Goal: Task Accomplishment & Management: Manage account settings

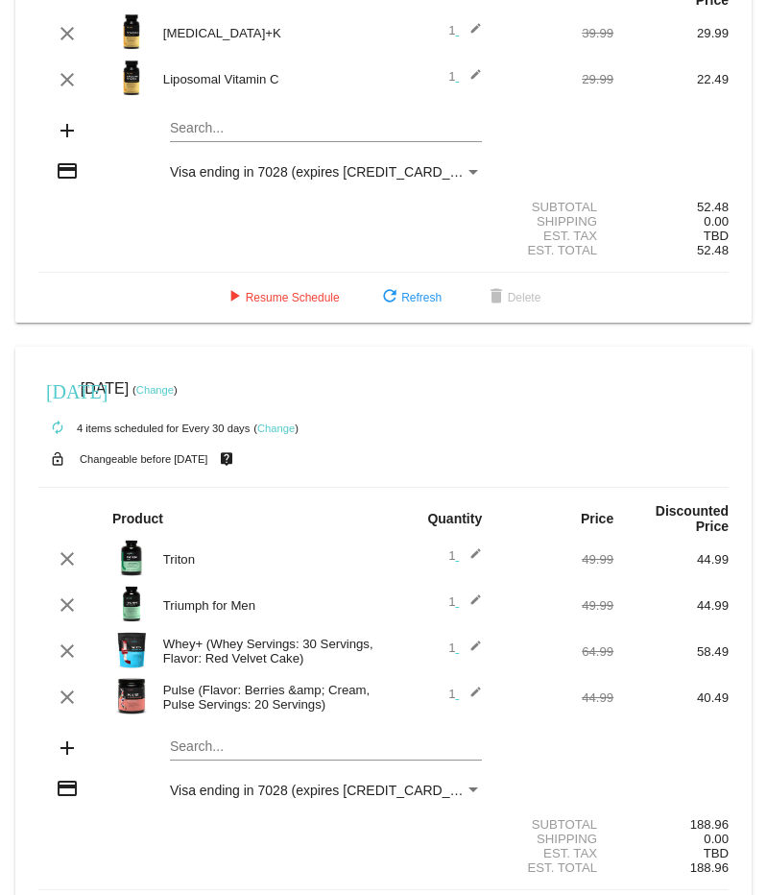
scroll to position [192, 0]
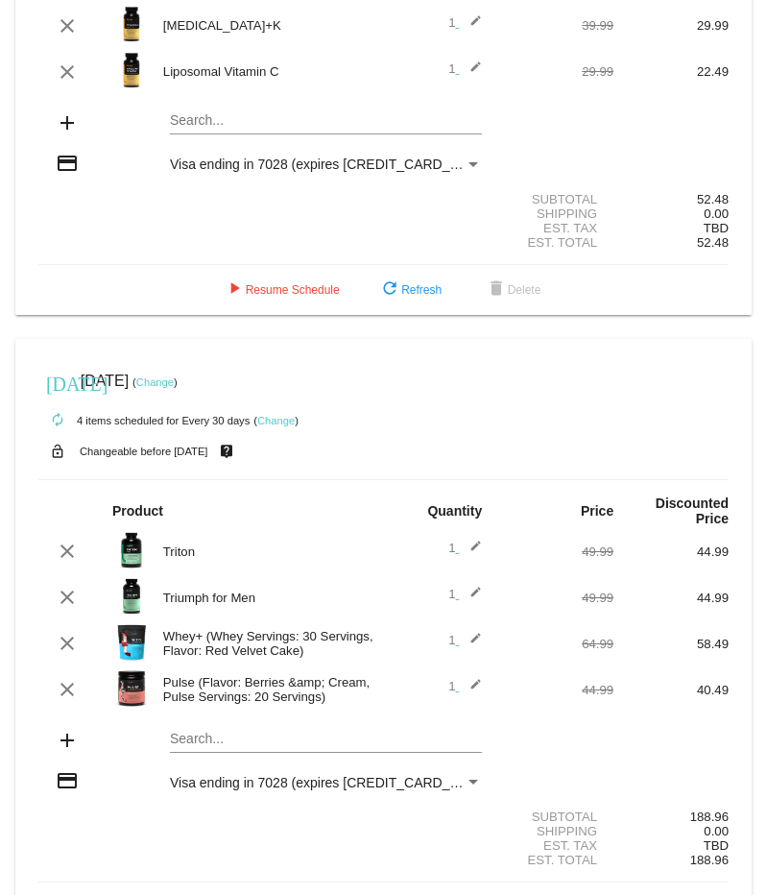
click at [287, 156] on span "Visa ending in 7028 (expires 0725)" at bounding box center [331, 163] width 322 height 15
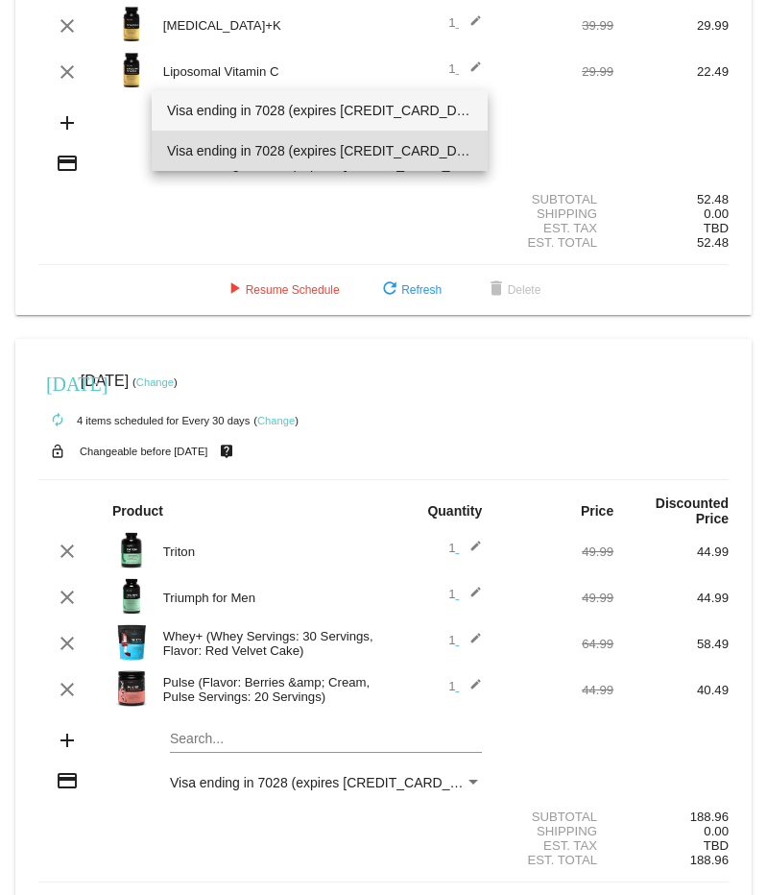
click at [290, 104] on span "Visa ending in 7028 (expires [CREDIT_CARD_DATA])" at bounding box center [320, 110] width 306 height 40
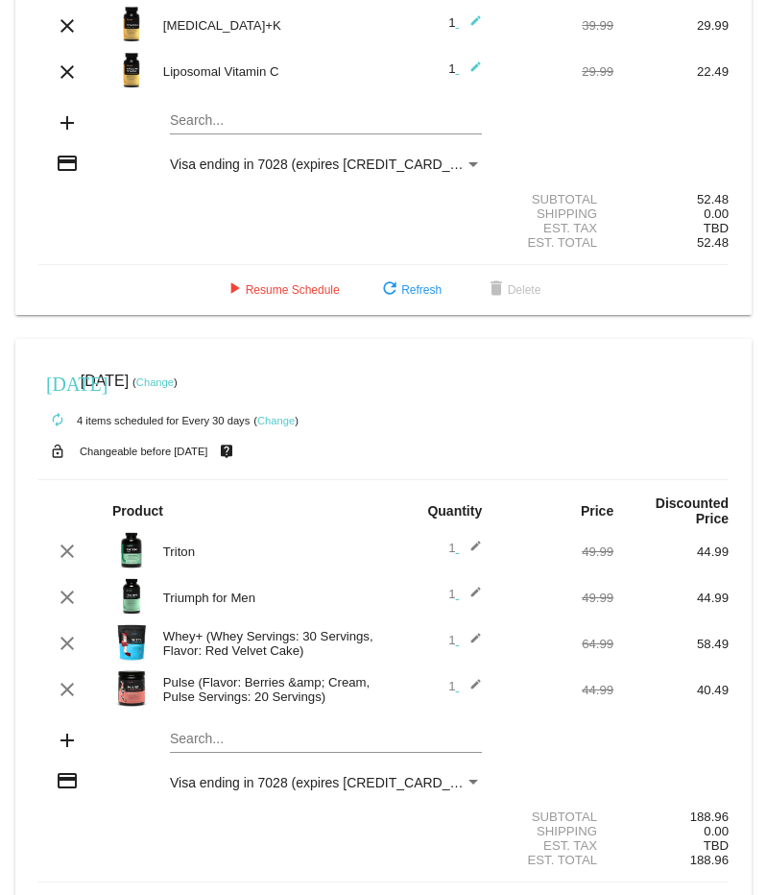
scroll to position [234, 0]
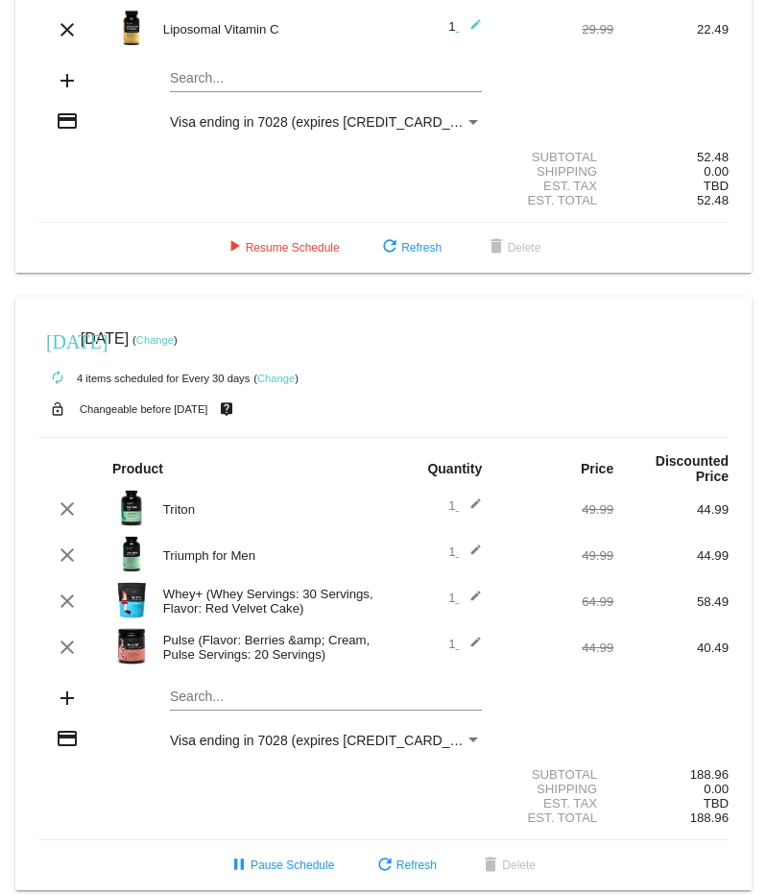
click at [323, 732] on span "Visa ending in 7028 (expires [CREDIT_CARD_DATA])" at bounding box center [331, 739] width 322 height 15
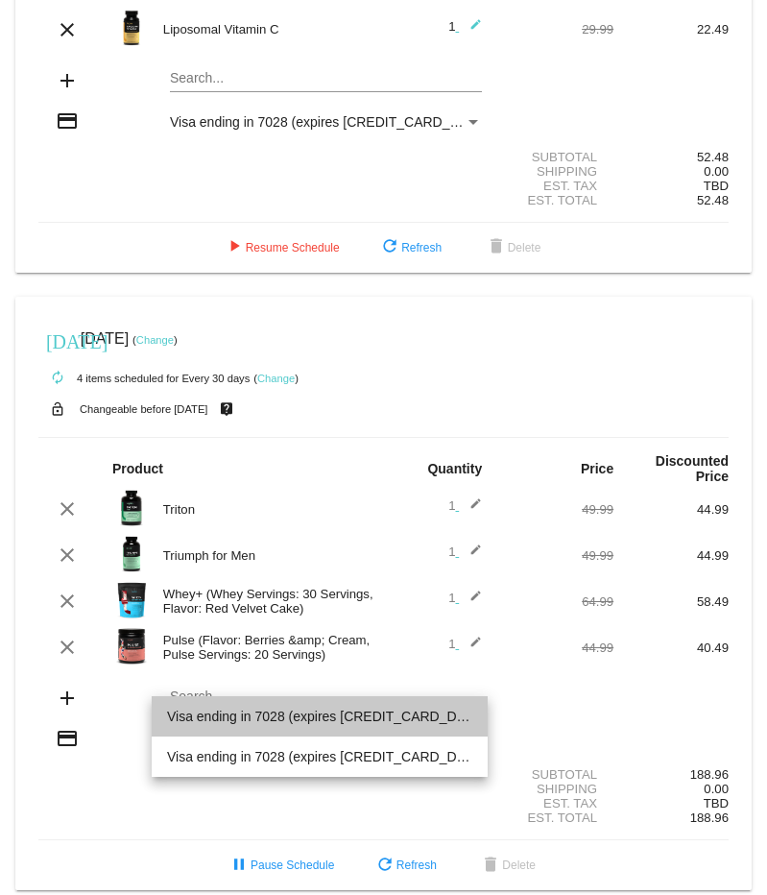
click at [302, 717] on span "Visa ending in 7028 (expires [CREDIT_CARD_DATA])" at bounding box center [320, 716] width 306 height 40
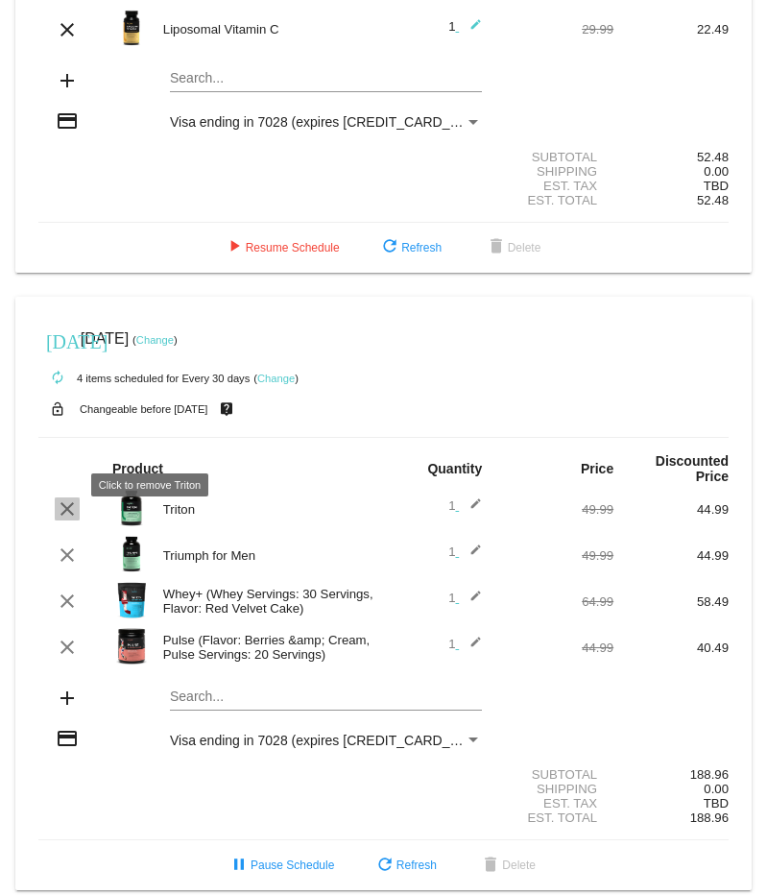
click at [68, 497] on mat-icon "clear" at bounding box center [67, 508] width 23 height 23
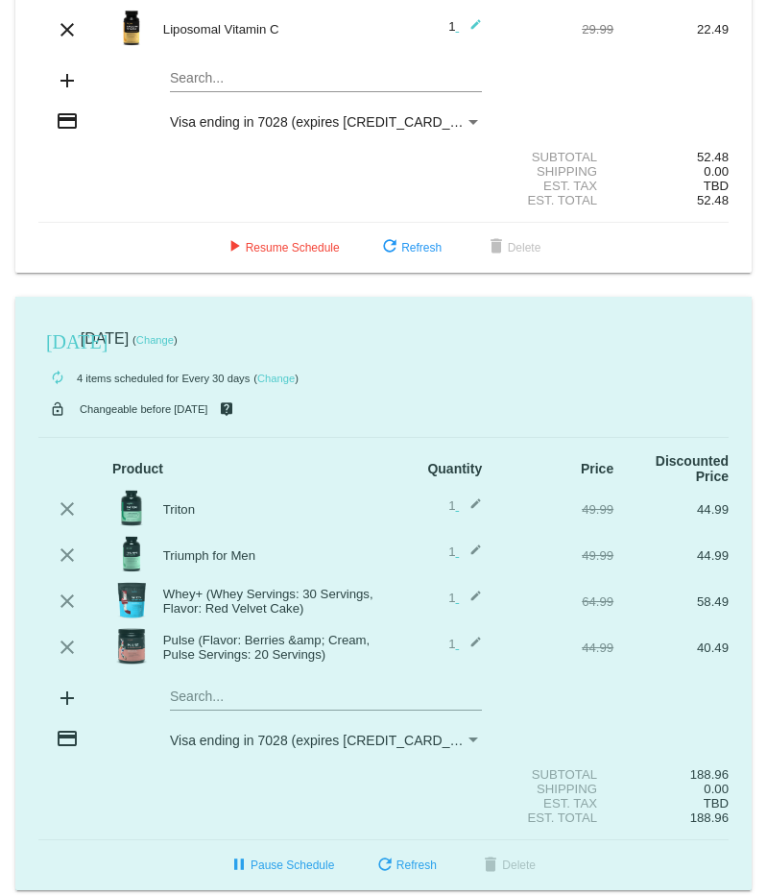
scroll to position [188, 0]
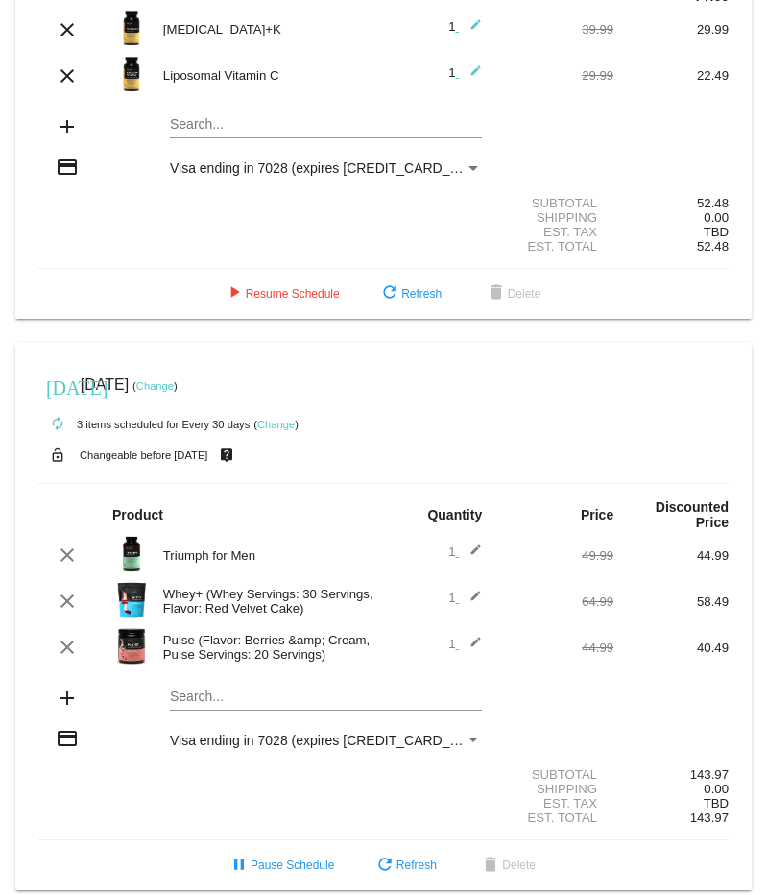
click at [204, 672] on mat-card "[DATE] [DATE] ( Change ) autorenew 3 items scheduled for Every 30 days ( Change…" at bounding box center [383, 617] width 736 height 548
type input "triton"
click at [202, 706] on div "Triton" at bounding box center [326, 729] width 312 height 46
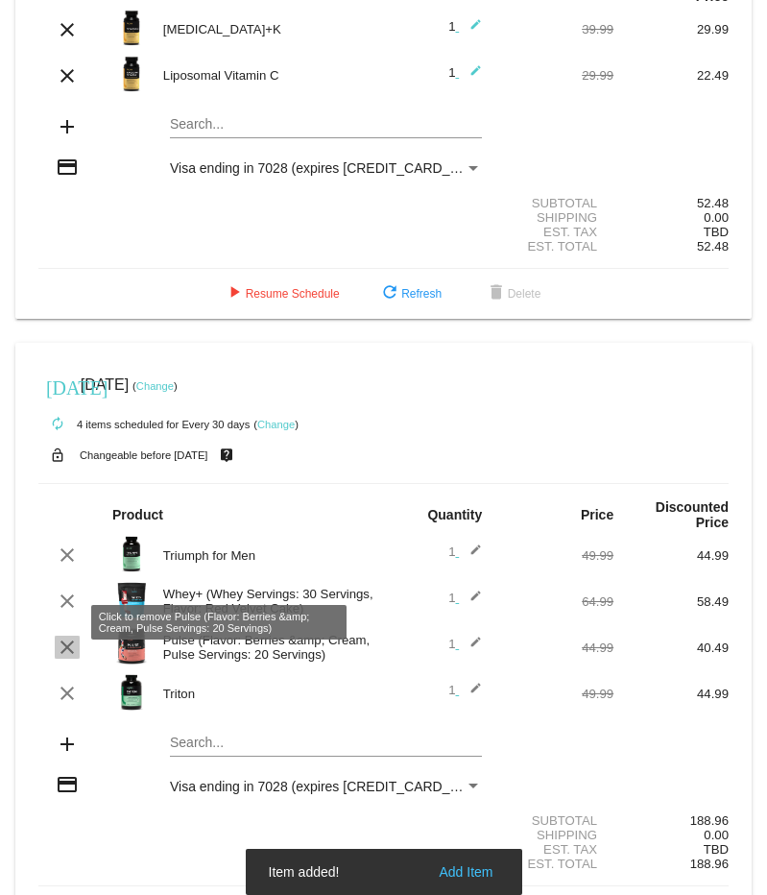
click at [71, 635] on mat-icon "clear" at bounding box center [67, 646] width 23 height 23
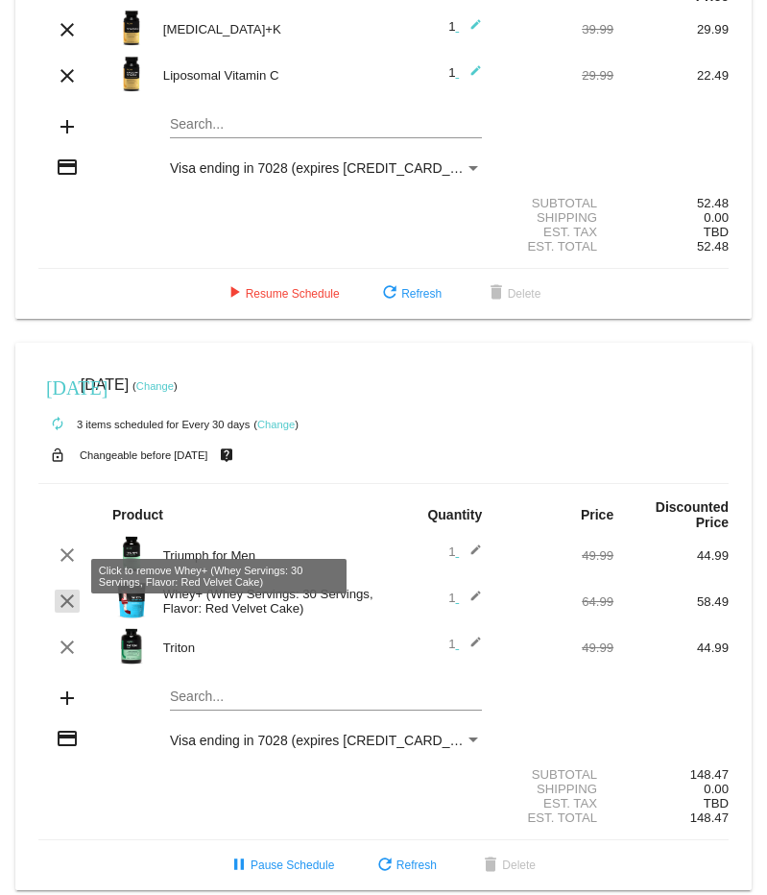
click at [68, 589] on mat-icon "clear" at bounding box center [67, 600] width 23 height 23
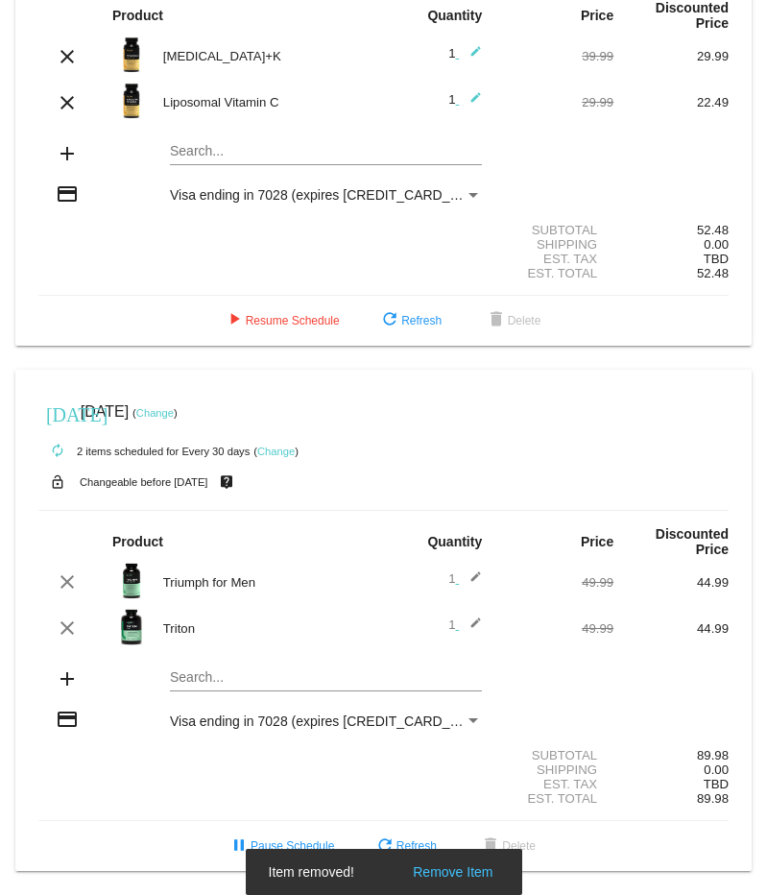
scroll to position [142, 0]
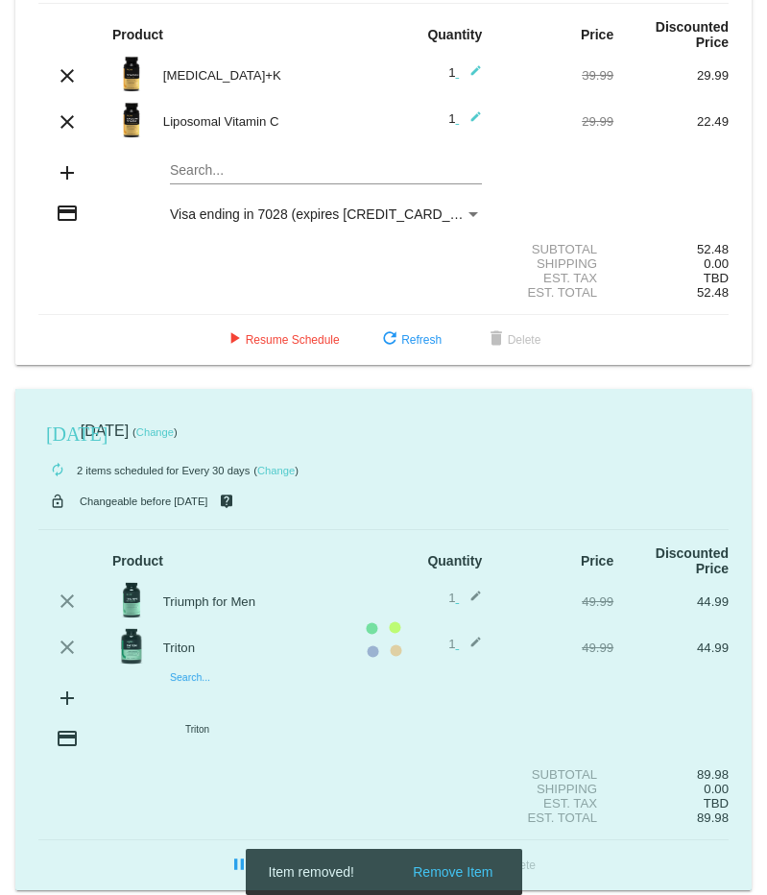
click at [280, 676] on mat-card "[DATE] [DATE] ( Change ) autorenew 2 items scheduled for Every 30 days ( Change…" at bounding box center [383, 640] width 736 height 502
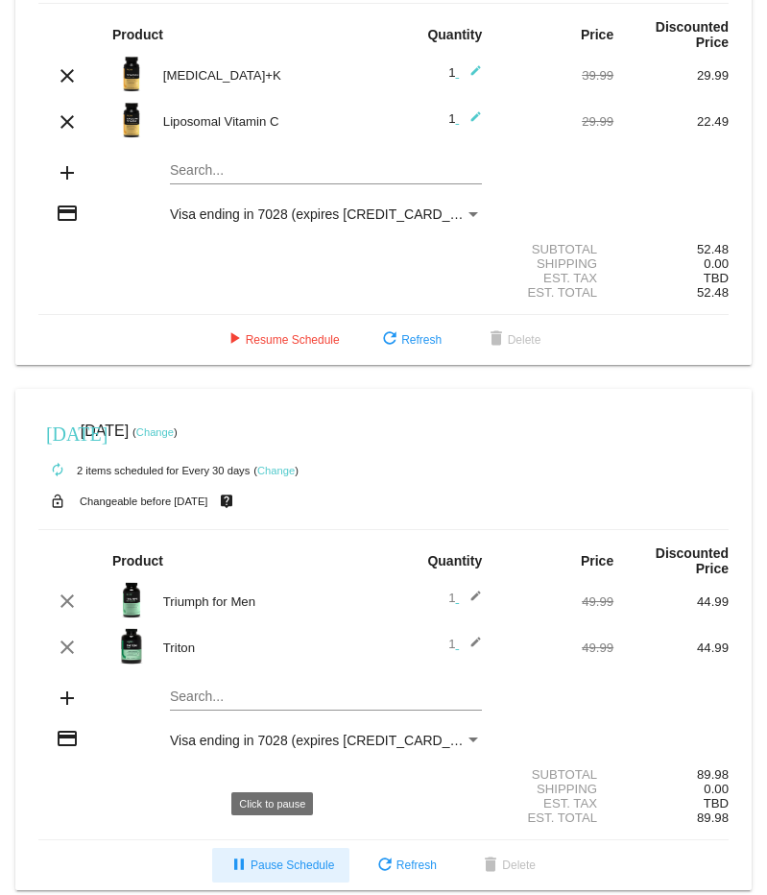
click at [271, 847] on button "pause Pause Schedule" at bounding box center [280, 864] width 137 height 35
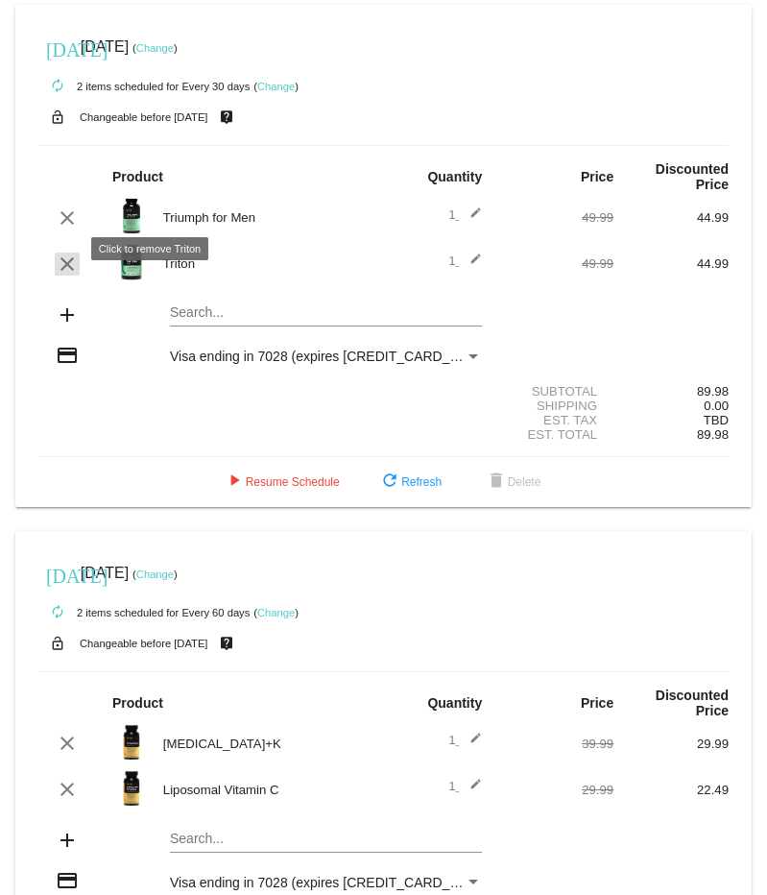
click at [61, 252] on mat-icon "clear" at bounding box center [67, 263] width 23 height 23
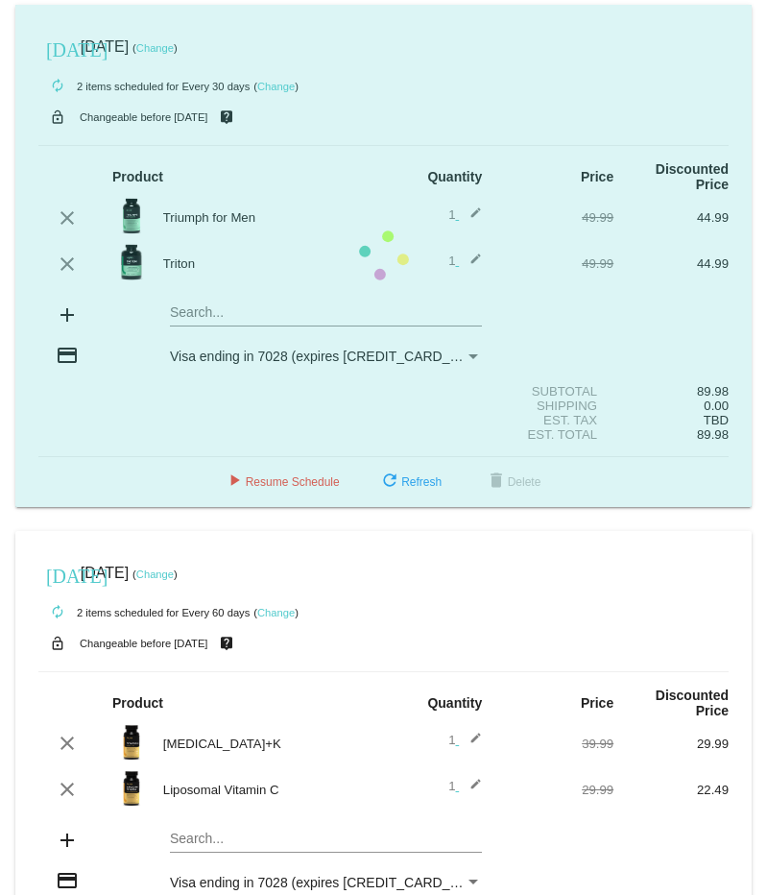
click at [200, 298] on mat-card "[DATE] [DATE] ( Change ) autorenew 2 items scheduled for Every 30 days ( Change…" at bounding box center [383, 256] width 736 height 502
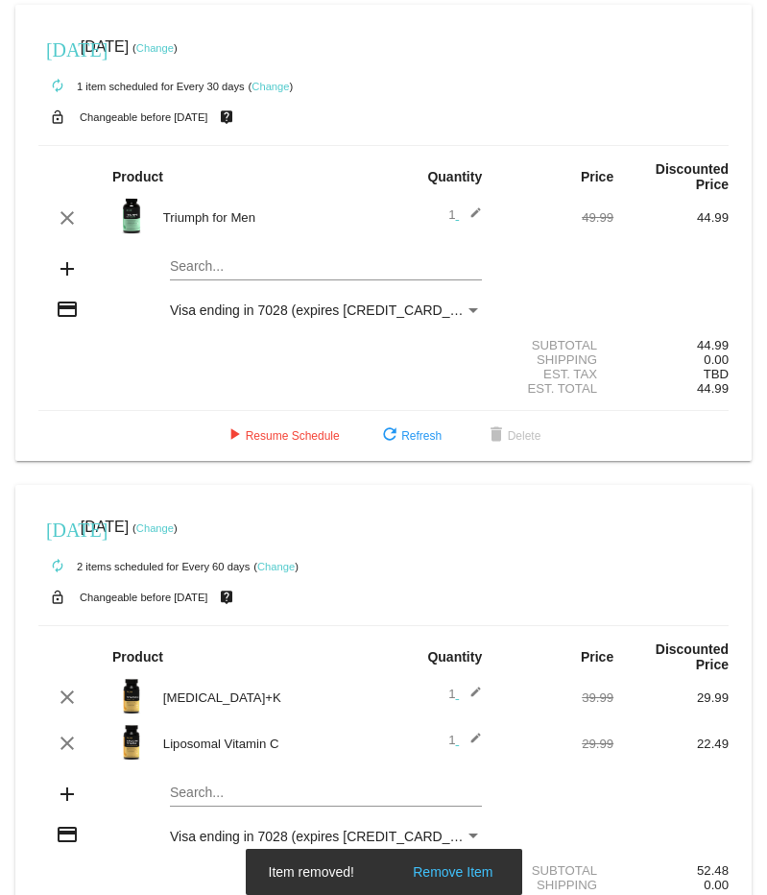
click at [209, 251] on mat-card "[DATE] [DATE] ( Change ) autorenew 1 item scheduled for Every 30 days ( Change …" at bounding box center [383, 233] width 736 height 456
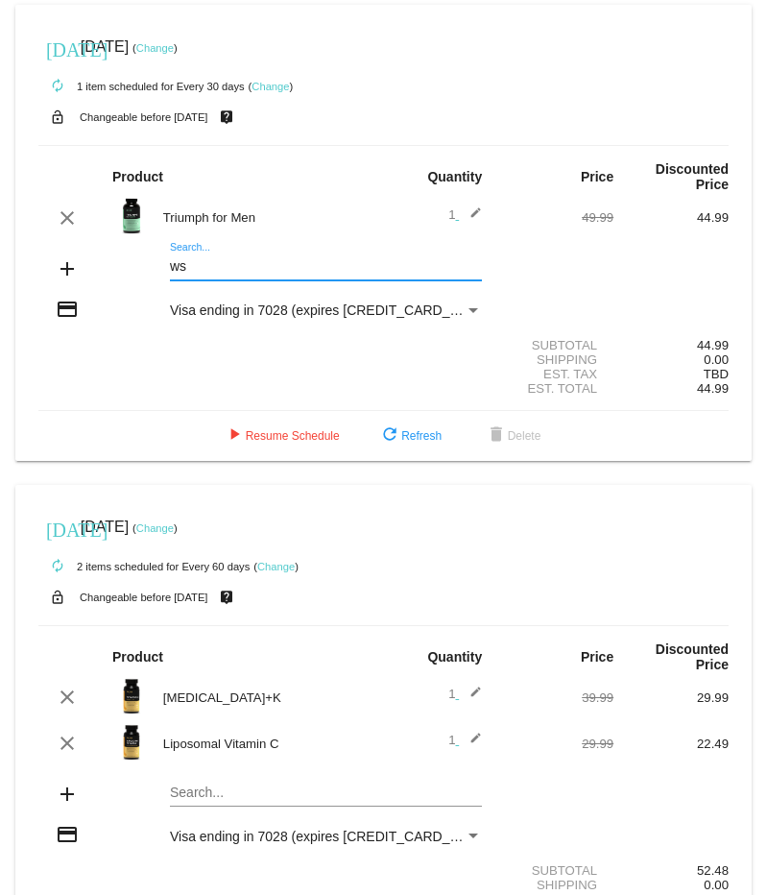
type input "w"
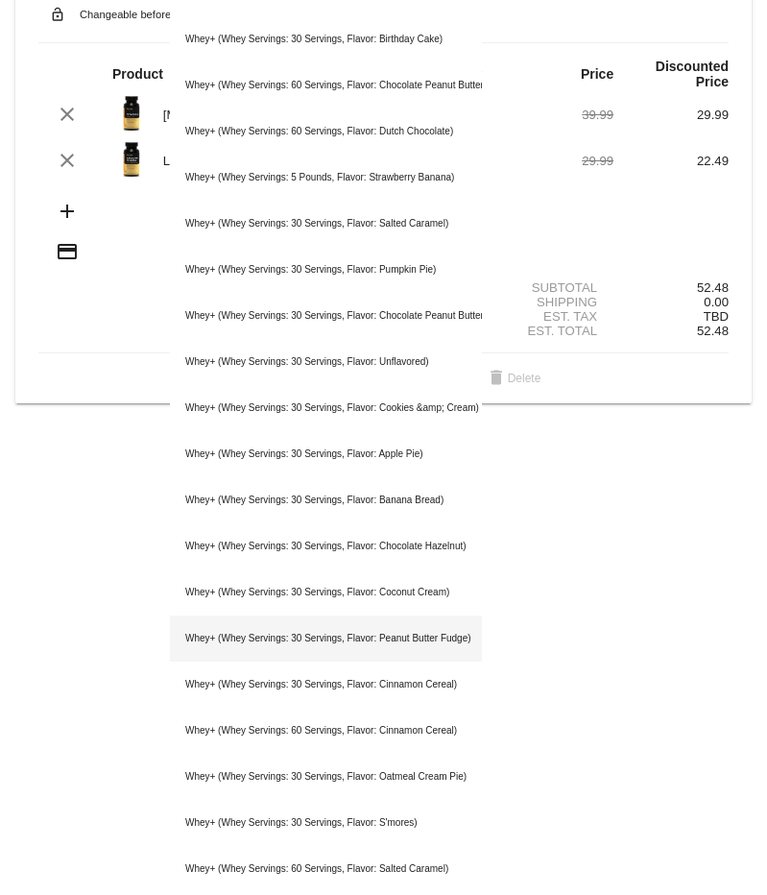
scroll to position [538, 0]
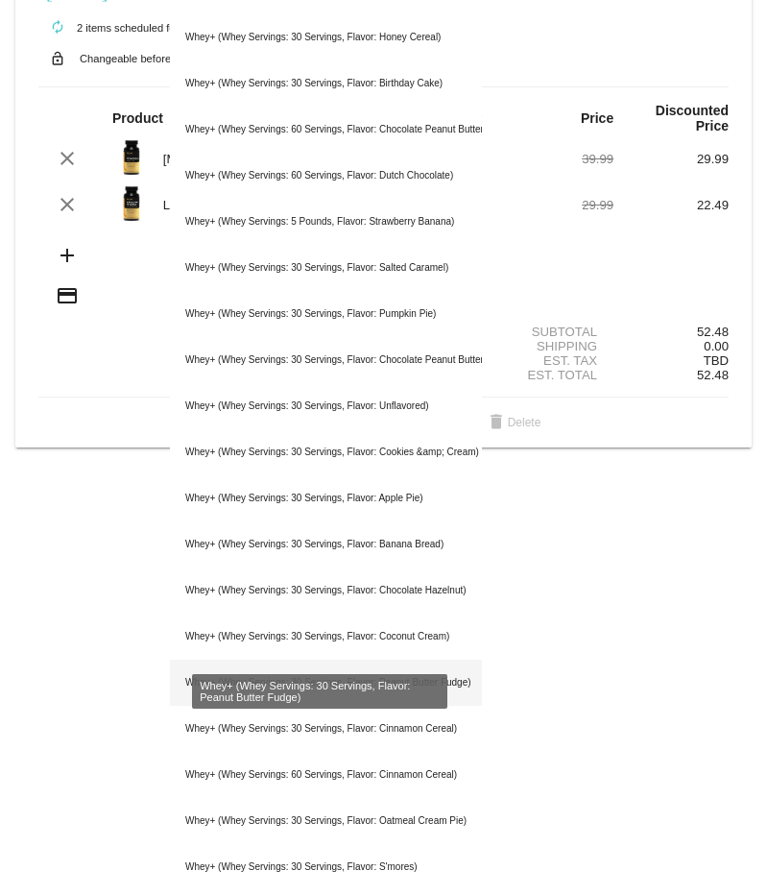
type input "whey"
click at [383, 661] on div "Whey+ (Whey Servings: 30 Servings, Flavor: Peanut Butter Fudge)" at bounding box center [326, 682] width 312 height 46
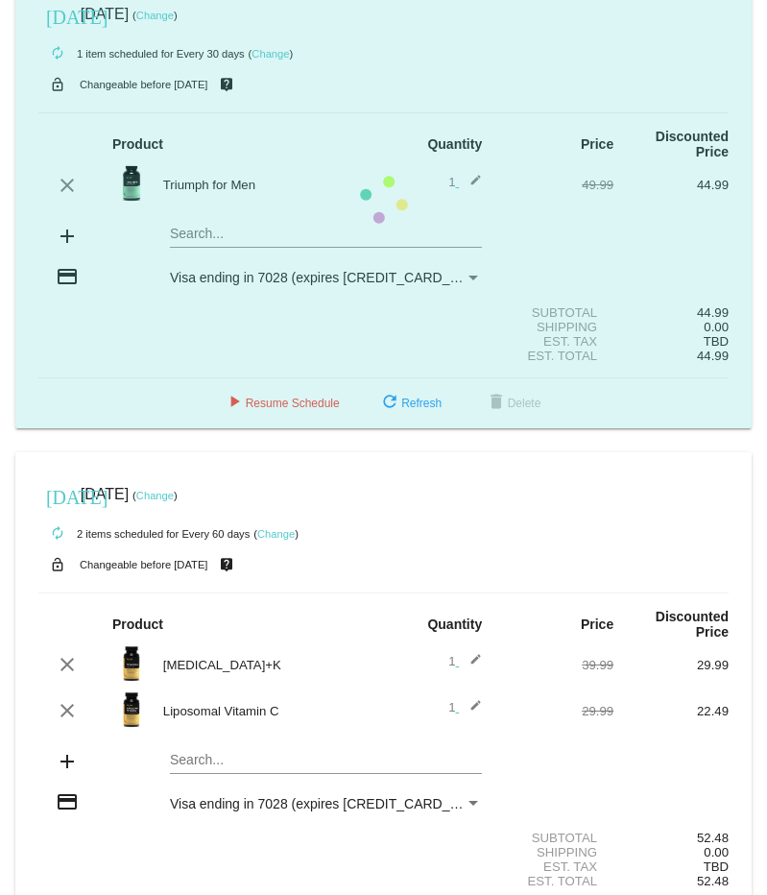
scroll to position [0, 0]
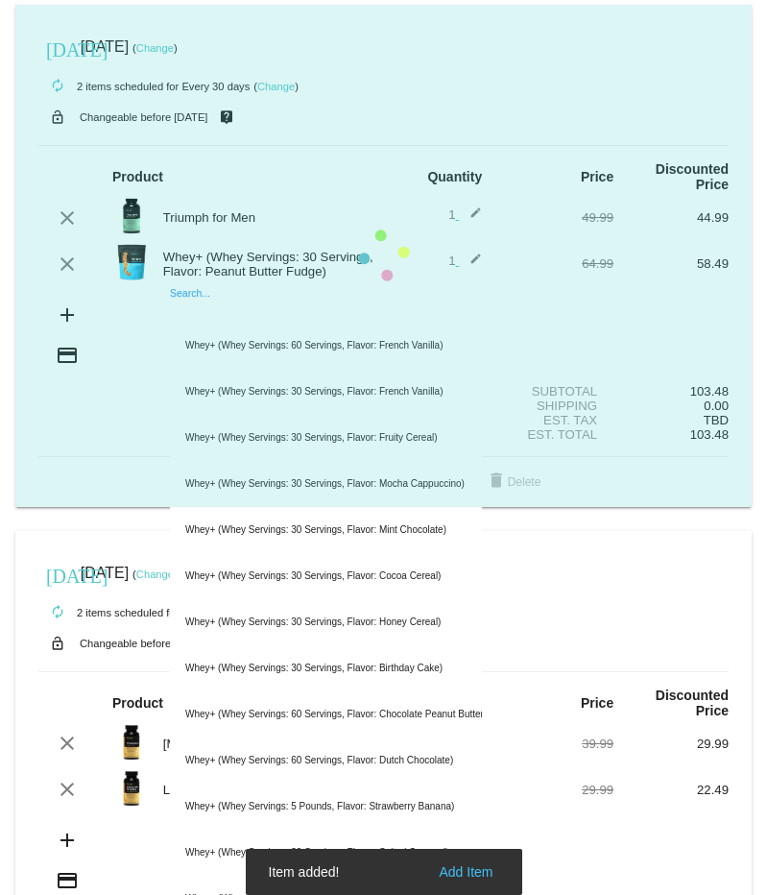
click at [269, 299] on mat-card "[DATE] [DATE] ( Change ) autorenew 2 items scheduled for Every 30 days ( Change…" at bounding box center [383, 256] width 736 height 502
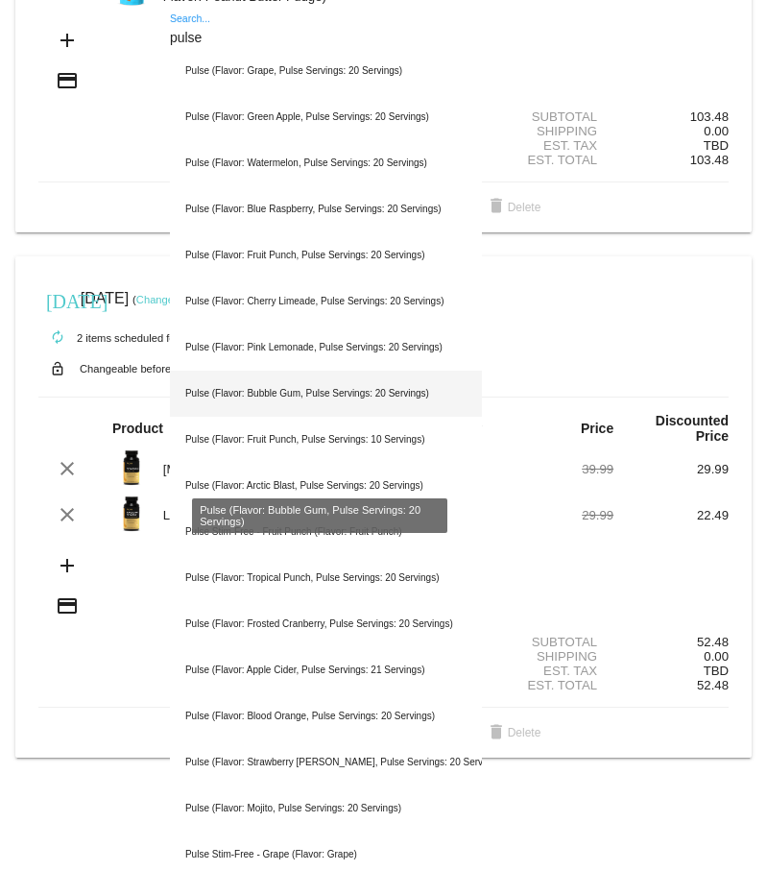
scroll to position [384, 0]
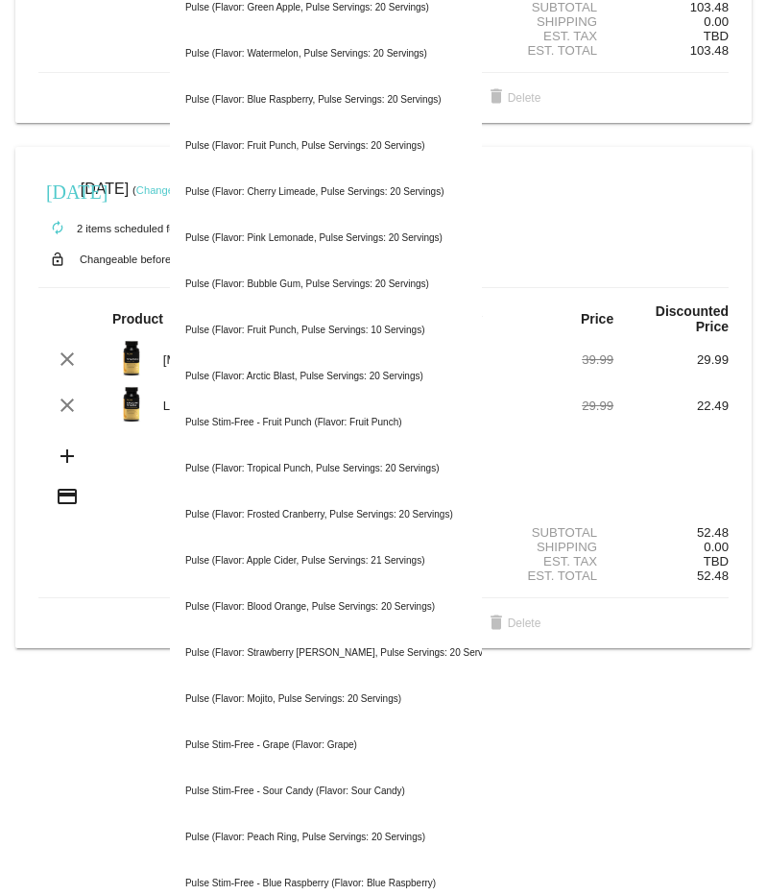
type input "pulse"
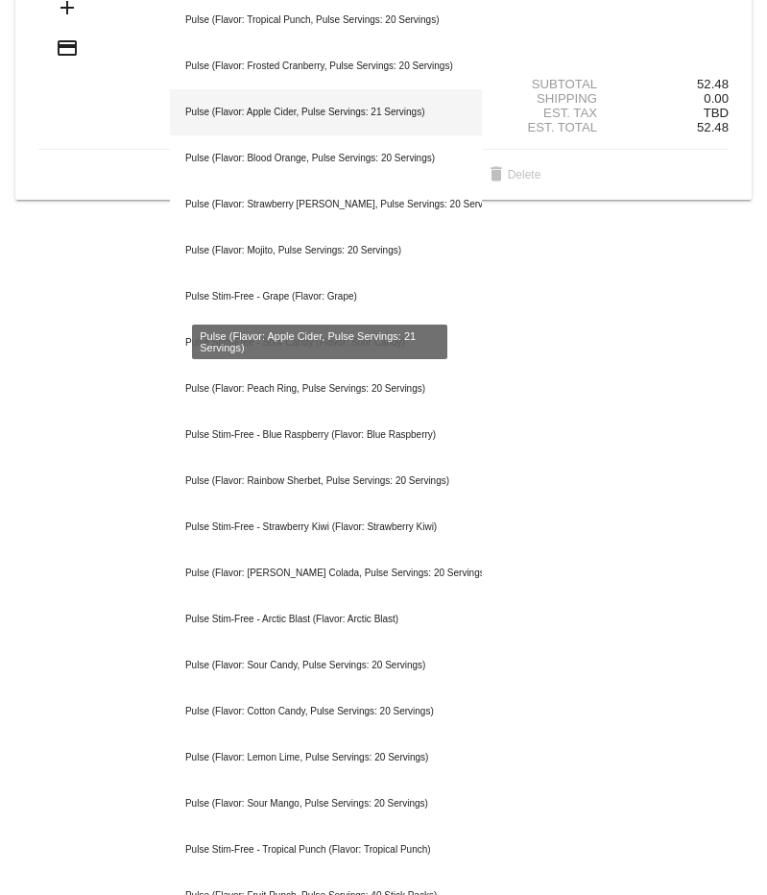
scroll to position [834, 0]
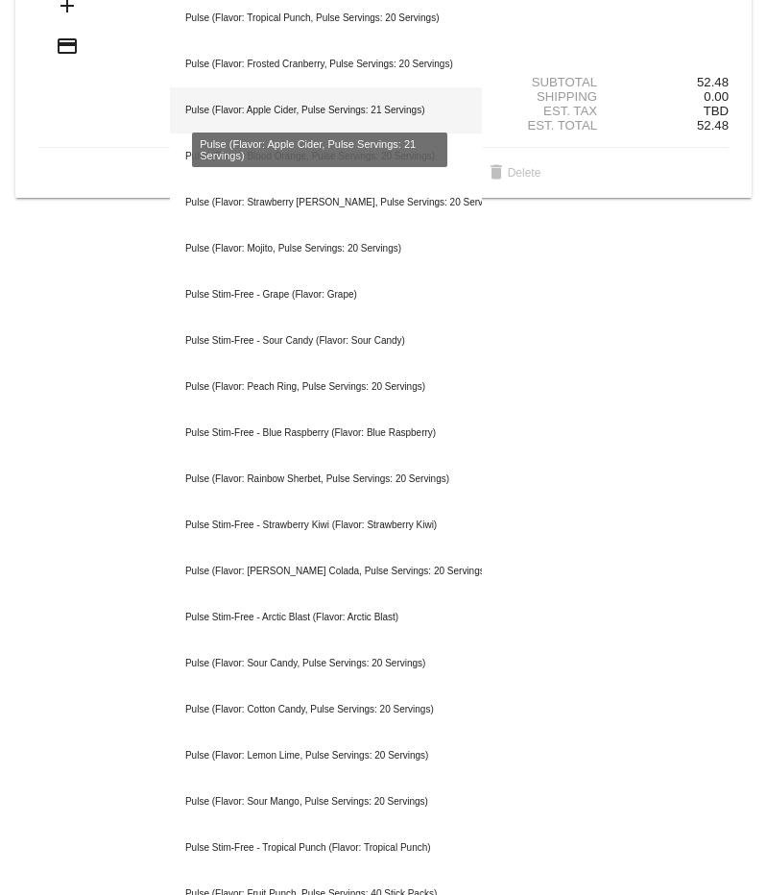
click at [340, 89] on div "Pulse (Flavor: Apple Cider, Pulse Servings: 21 Servings)" at bounding box center [326, 110] width 312 height 46
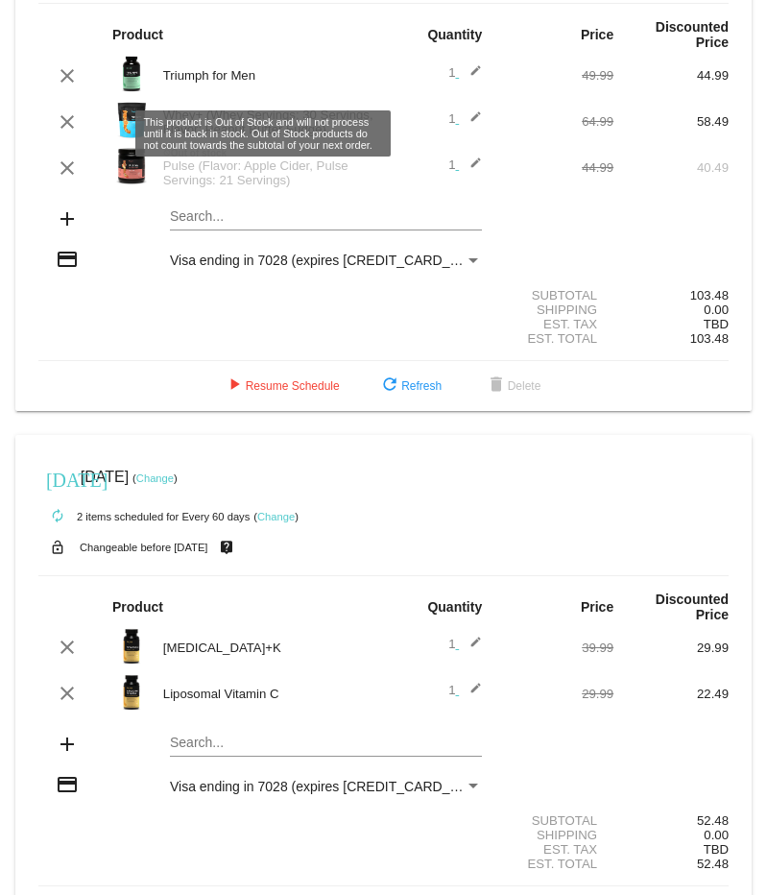
scroll to position [190, 0]
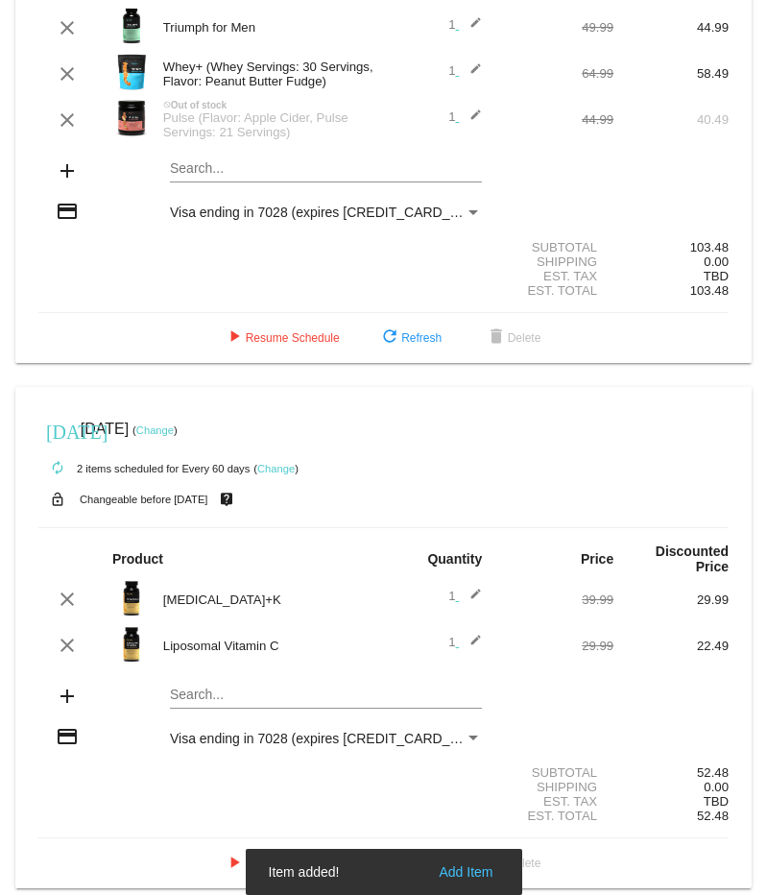
click at [219, 175] on div "Search..." at bounding box center [326, 172] width 312 height 55
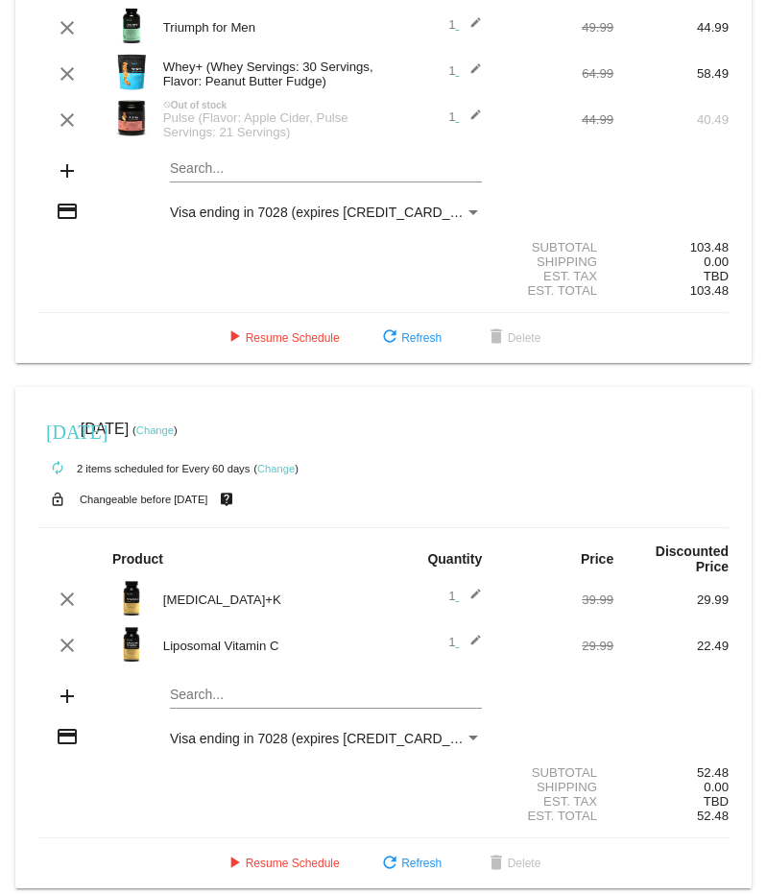
click at [218, 159] on div "Search..." at bounding box center [326, 172] width 312 height 55
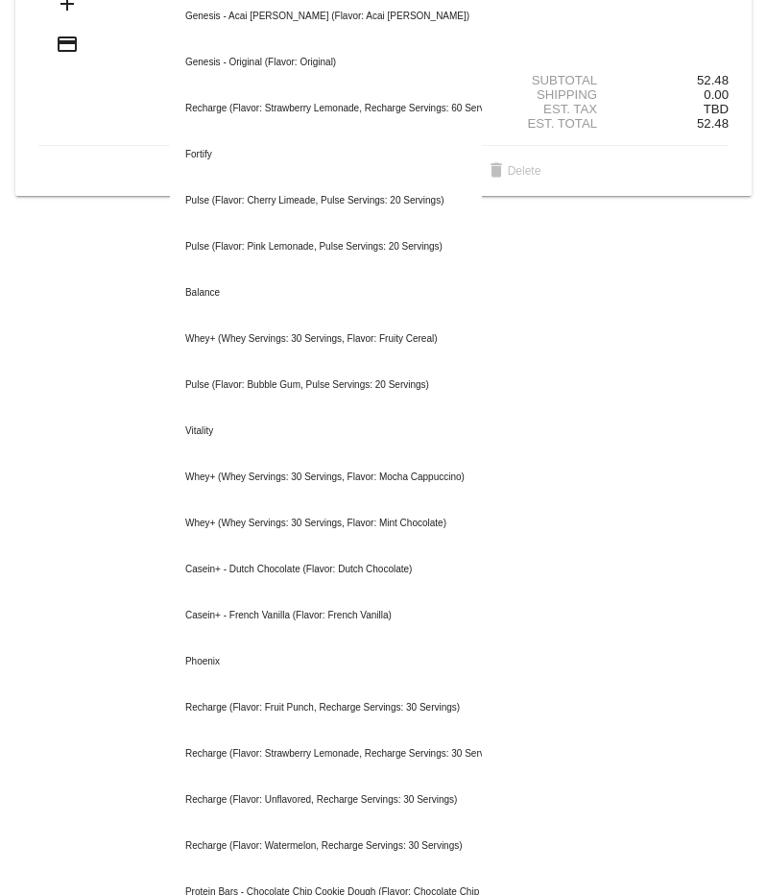
click at [77, 102] on div "Est. Tax TBD" at bounding box center [383, 109] width 690 height 14
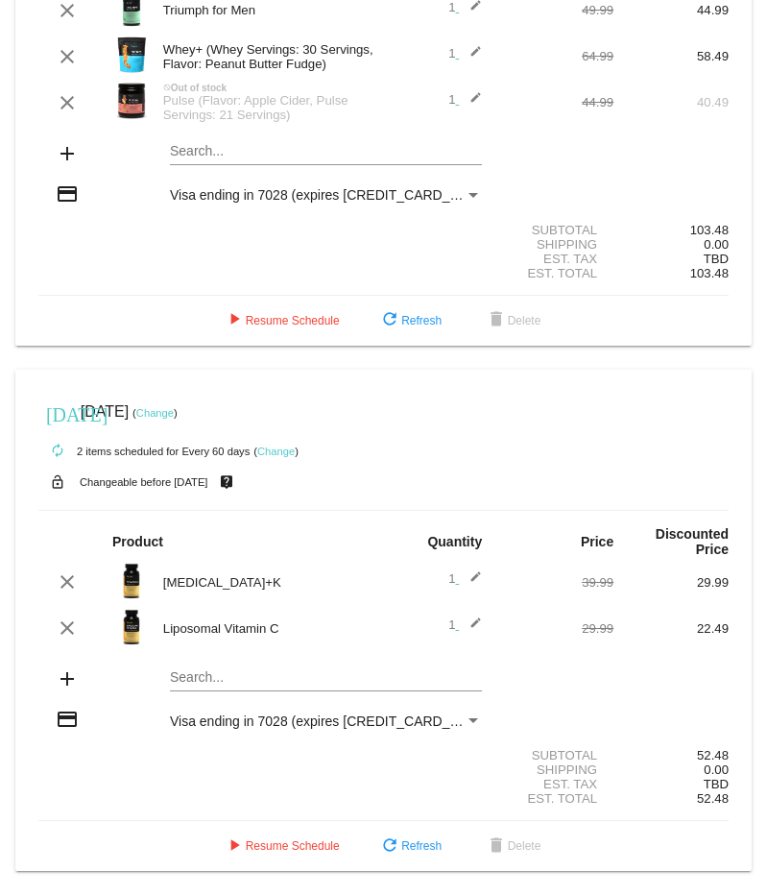
scroll to position [190, 0]
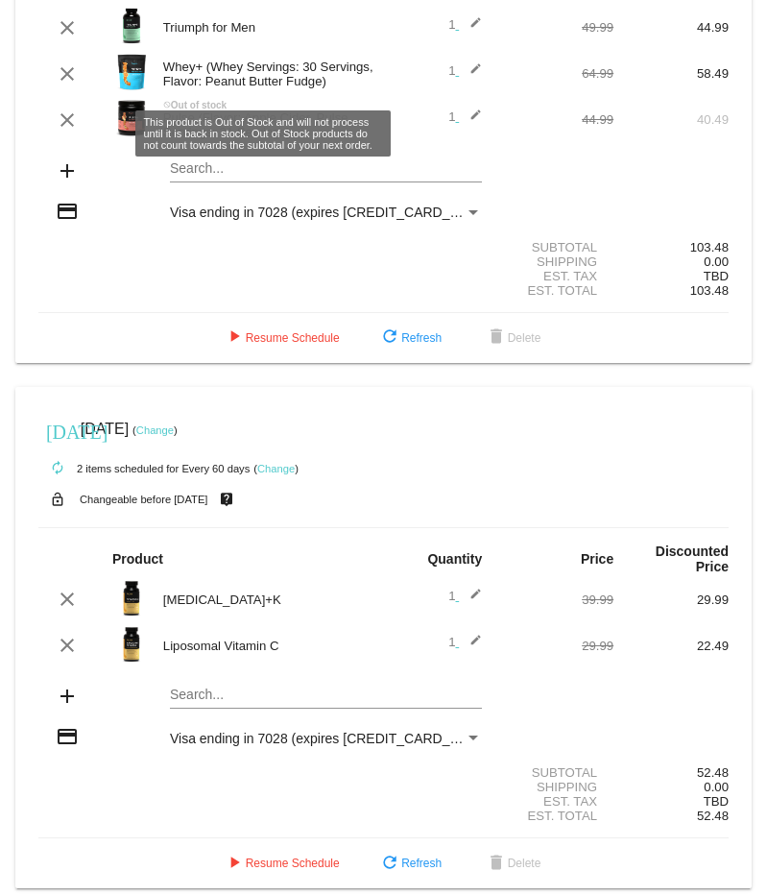
click at [270, 162] on div "Search..." at bounding box center [326, 172] width 312 height 55
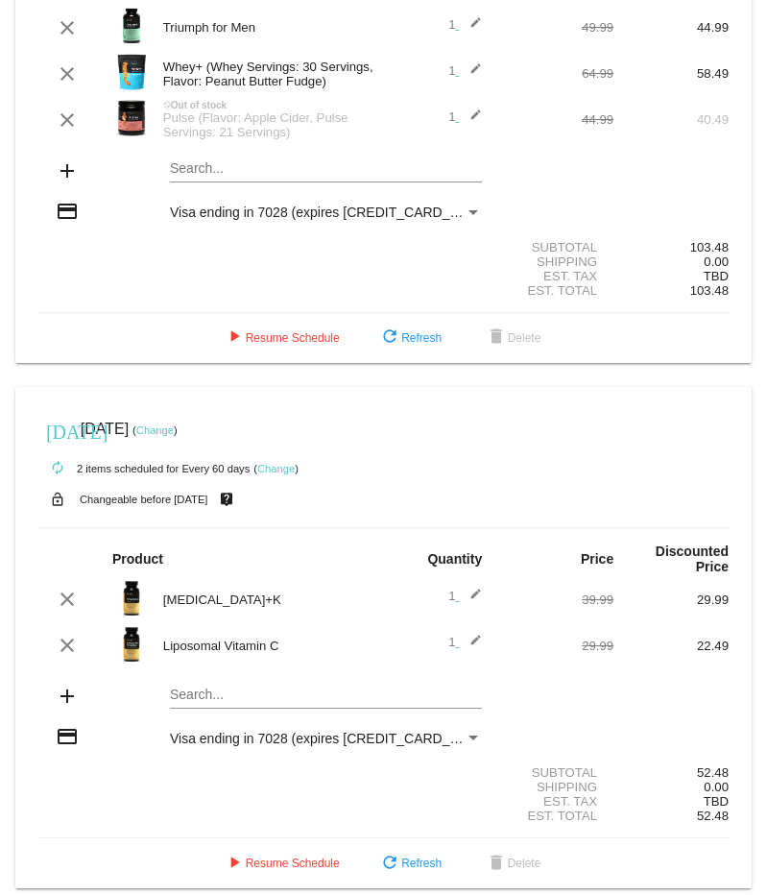
click at [314, 148] on div "Search..." at bounding box center [326, 163] width 312 height 37
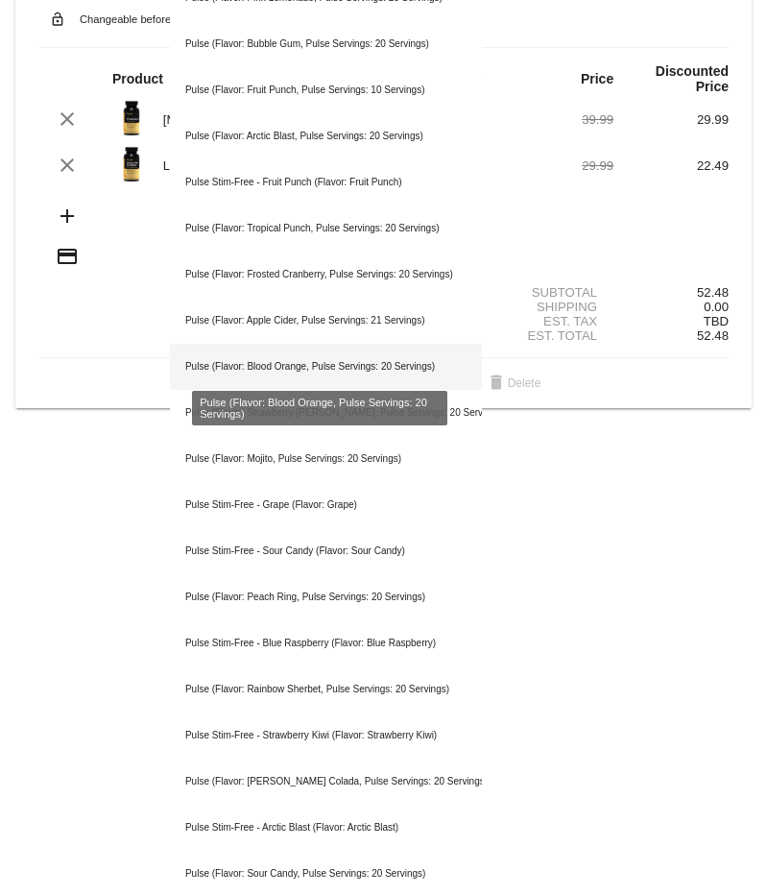
scroll to position [574, 0]
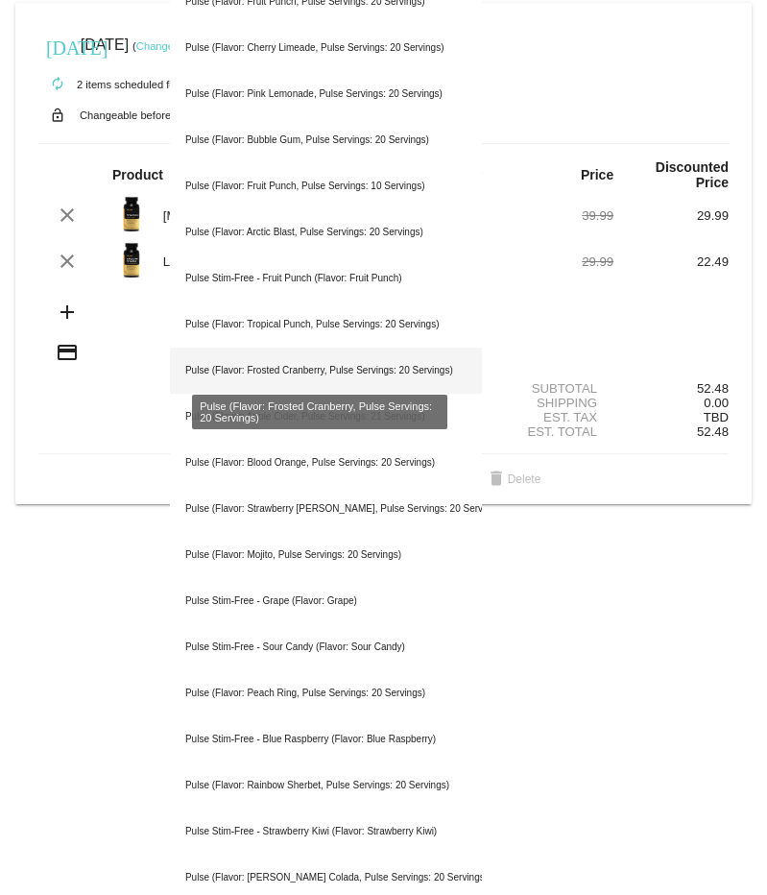
type input "pulse"
click at [346, 354] on div "Pulse (Flavor: Frosted Cranberry, Pulse Servings: 20 Servings)" at bounding box center [326, 370] width 312 height 46
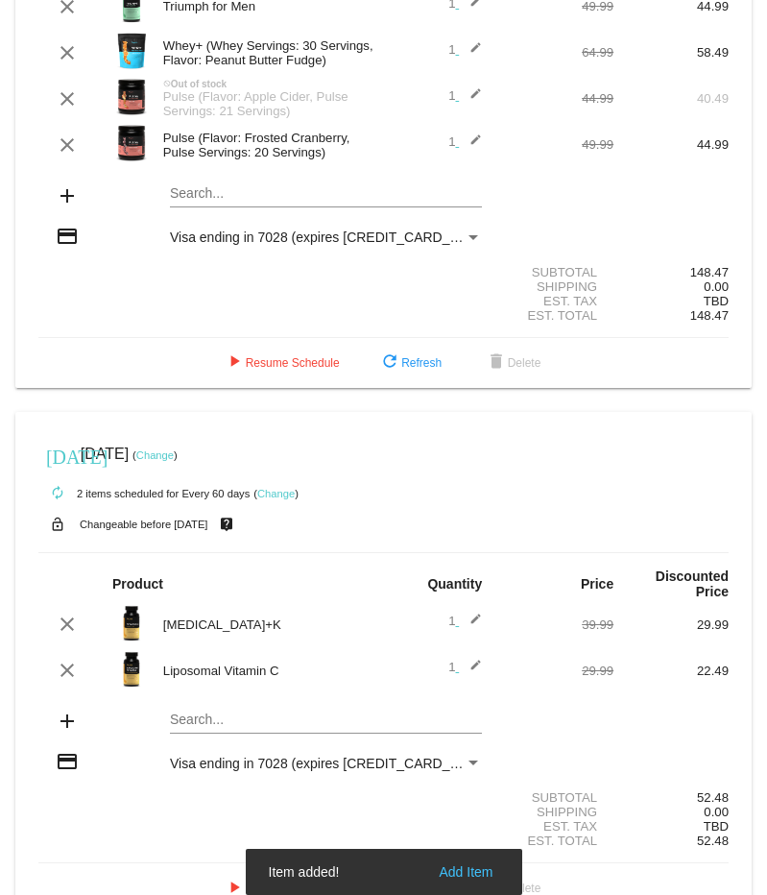
scroll to position [140, 0]
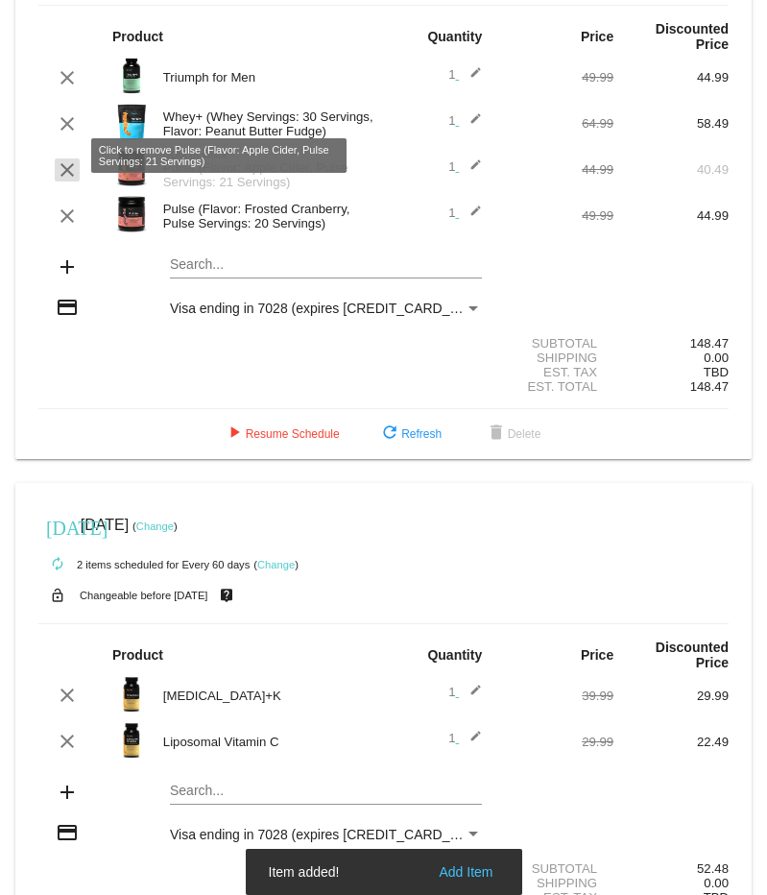
click at [65, 158] on mat-icon "clear" at bounding box center [67, 169] width 23 height 23
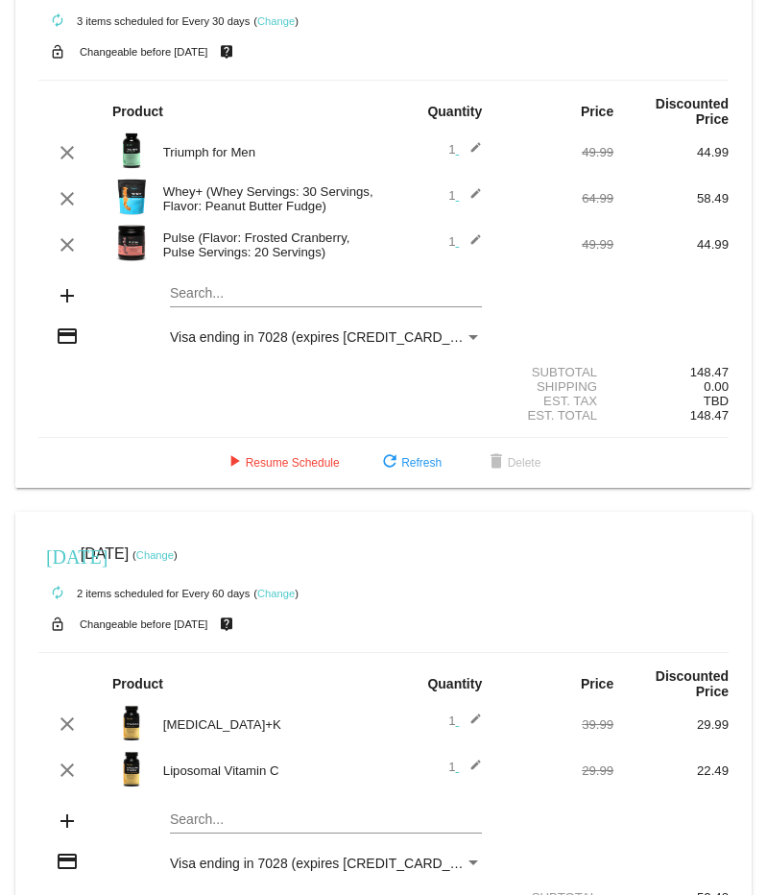
scroll to position [0, 0]
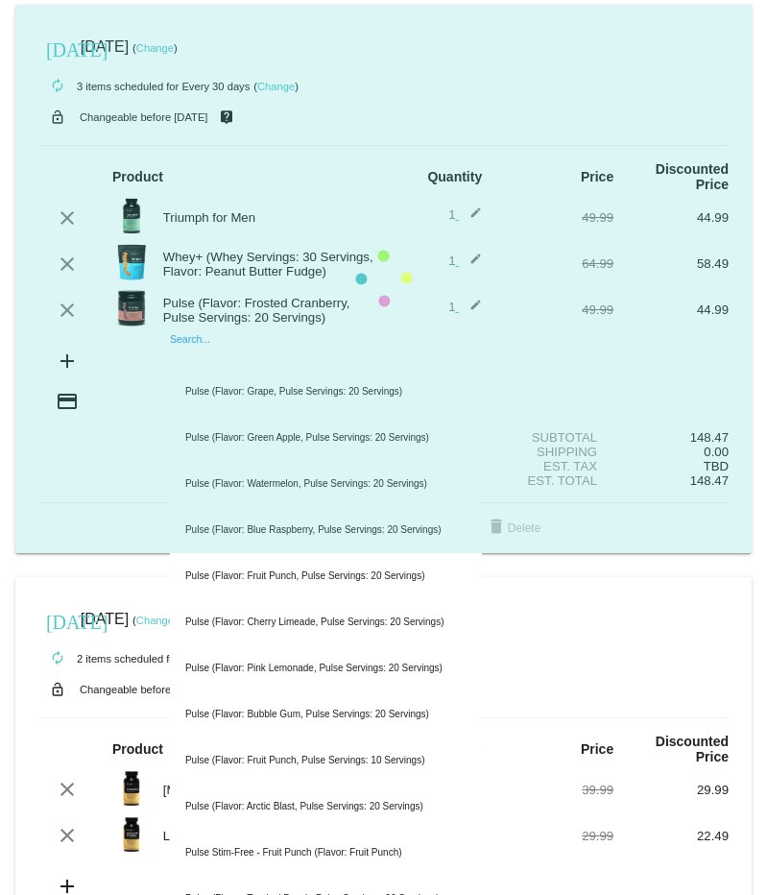
click at [258, 341] on mat-card "[DATE] [DATE] ( Change ) autorenew 3 items scheduled for Every 30 days ( Change…" at bounding box center [383, 279] width 736 height 548
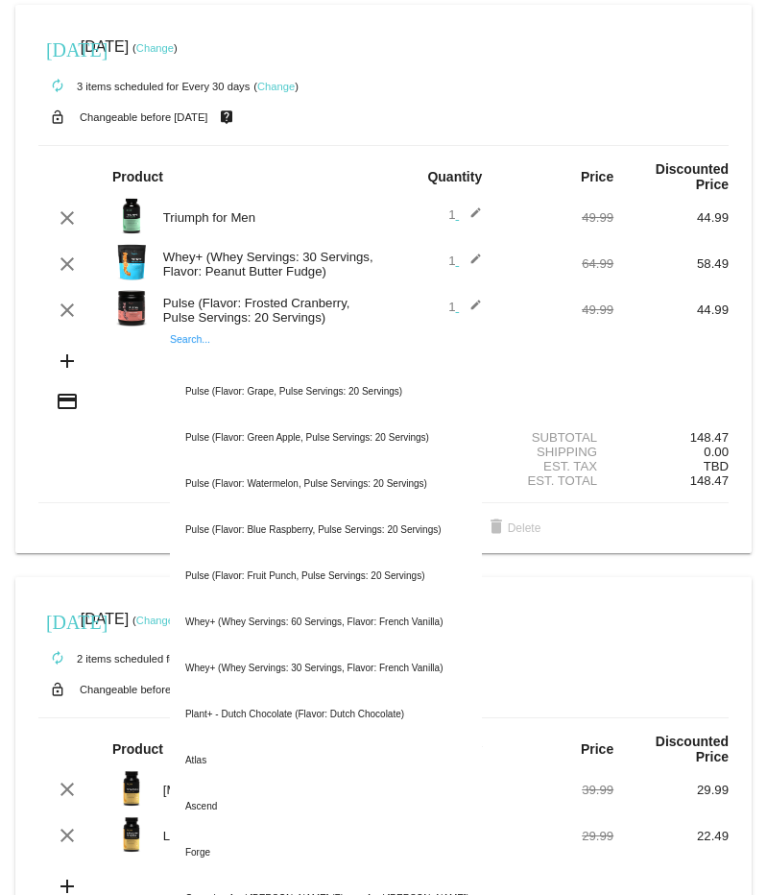
click at [197, 351] on input "Search..." at bounding box center [326, 358] width 312 height 15
click at [87, 473] on div "Est. Total 148.47" at bounding box center [383, 480] width 690 height 14
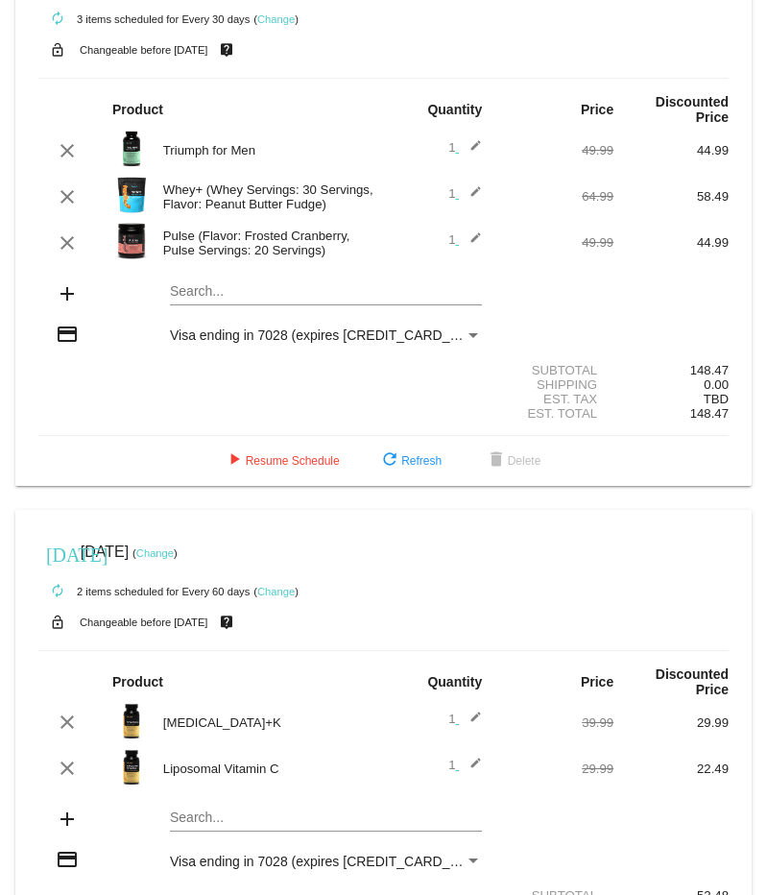
scroll to position [96, 0]
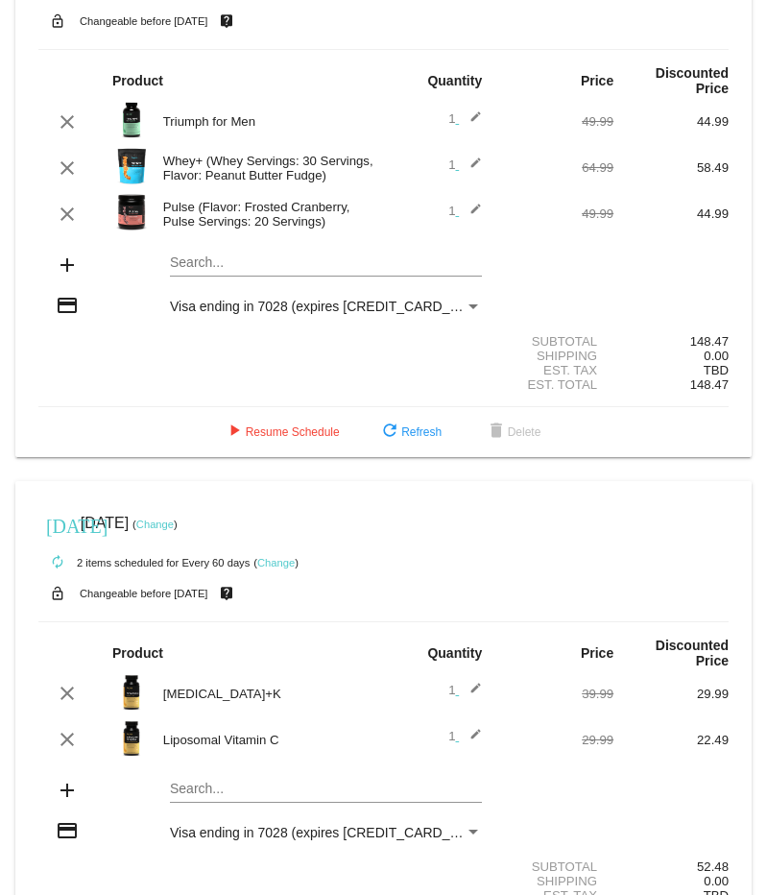
click at [234, 245] on mat-card "[DATE] [DATE] ( Change ) autorenew 3 items scheduled for Every 30 days ( Change…" at bounding box center [383, 183] width 736 height 548
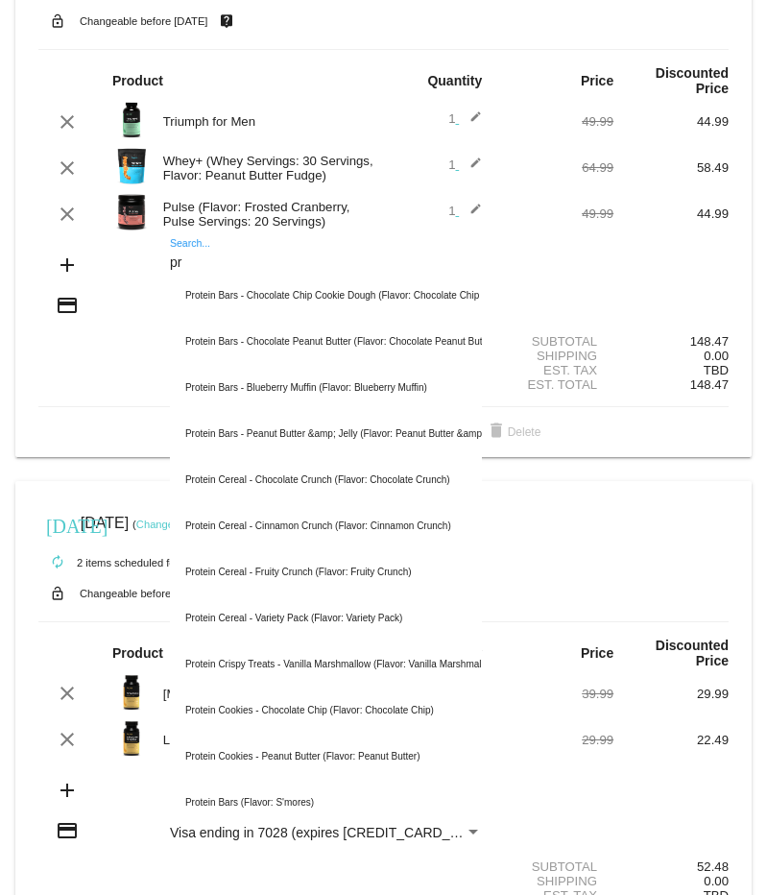
type input "p"
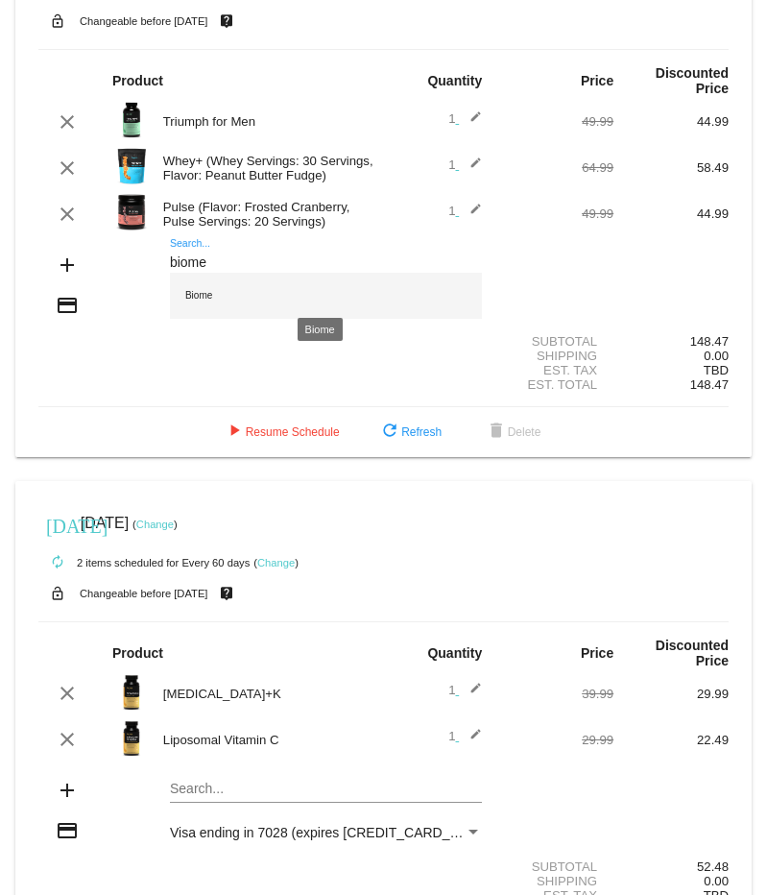
type input "biome"
click at [281, 286] on div "Biome" at bounding box center [326, 296] width 312 height 46
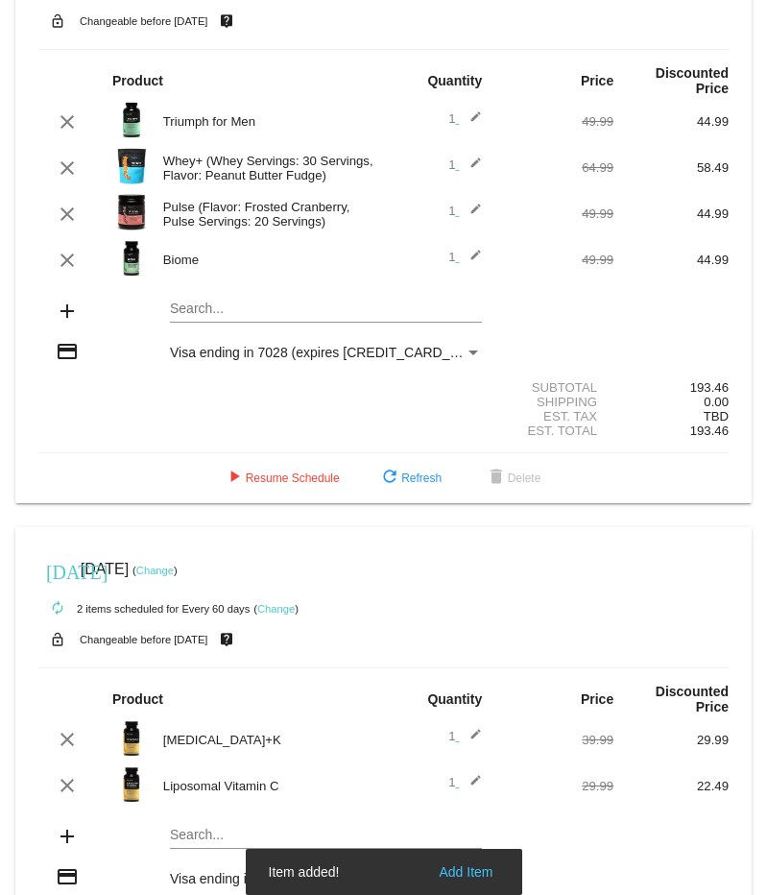
click at [228, 285] on div "Search..." at bounding box center [326, 303] width 312 height 37
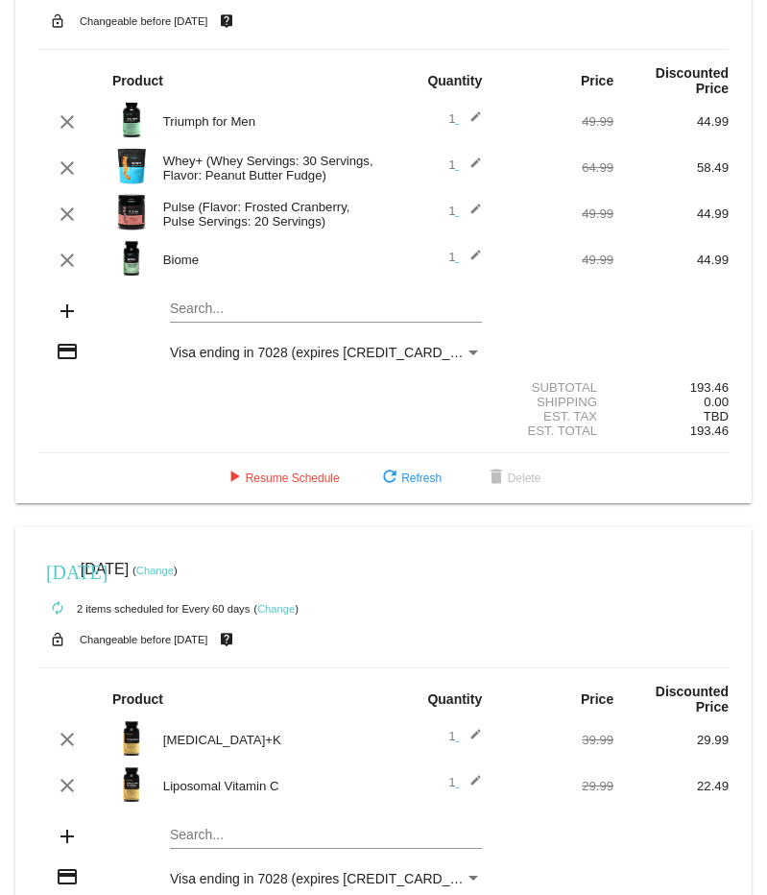
click at [275, 293] on mat-card "[DATE] [DATE] ( Change ) autorenew 4 items scheduled for Every 30 days ( Change…" at bounding box center [383, 206] width 736 height 594
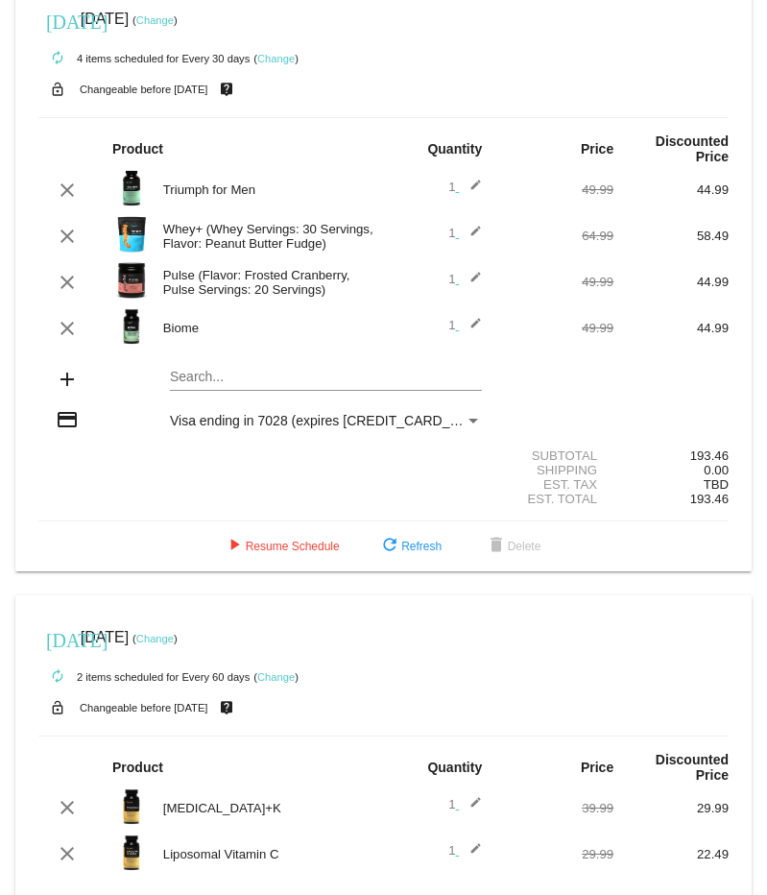
scroll to position [0, 0]
